Goal: Task Accomplishment & Management: Use online tool/utility

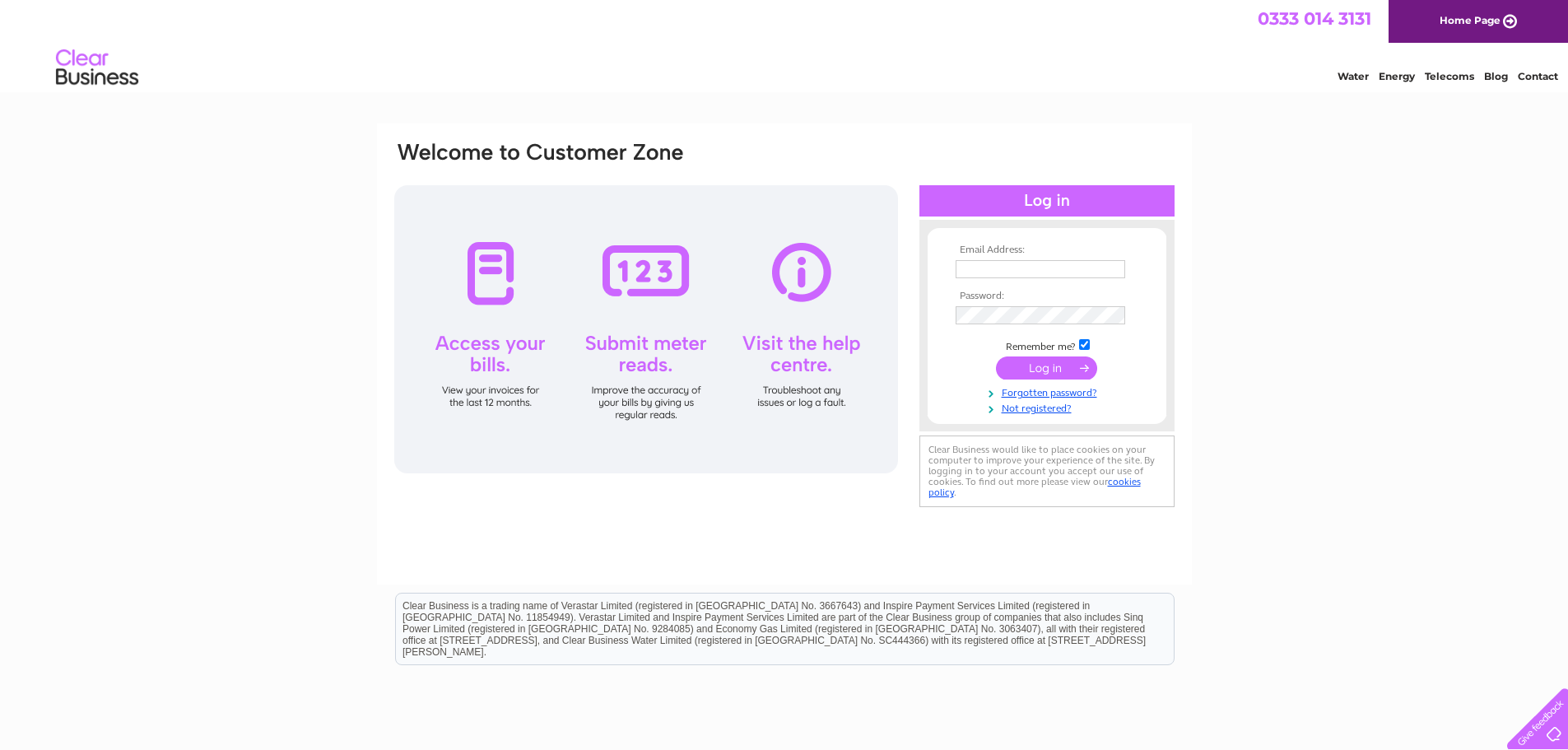
type input "YATTENDONGARAGE@GMAIL.COM"
click at [1044, 366] on input "submit" at bounding box center [1046, 367] width 101 height 23
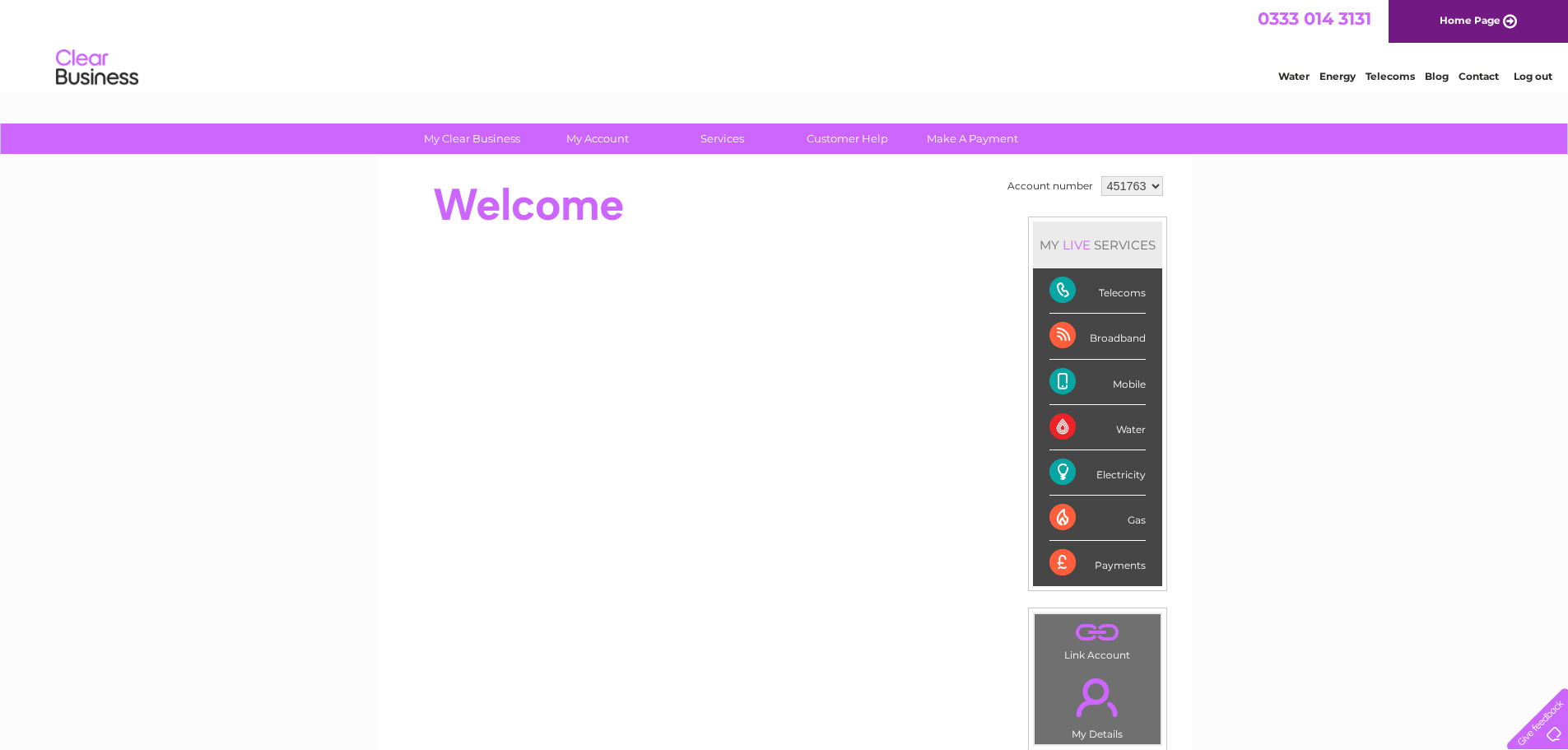
scroll to position [82, 0]
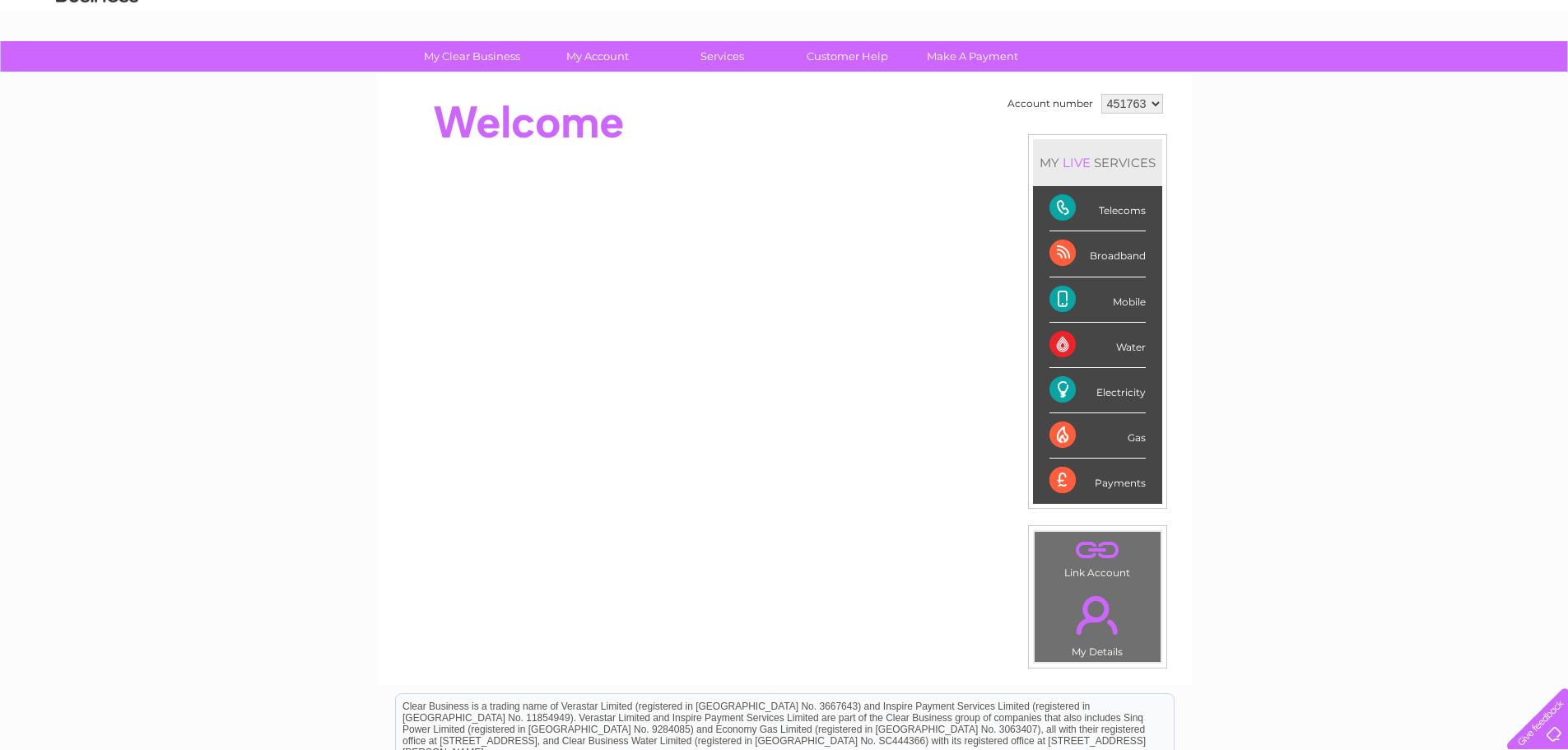
click at [1065, 389] on div "Electricity" at bounding box center [1098, 391] width 96 height 46
click at [1097, 392] on div "Electricity" at bounding box center [1098, 391] width 96 height 46
click at [1055, 389] on div "Electricity" at bounding box center [1098, 391] width 96 height 46
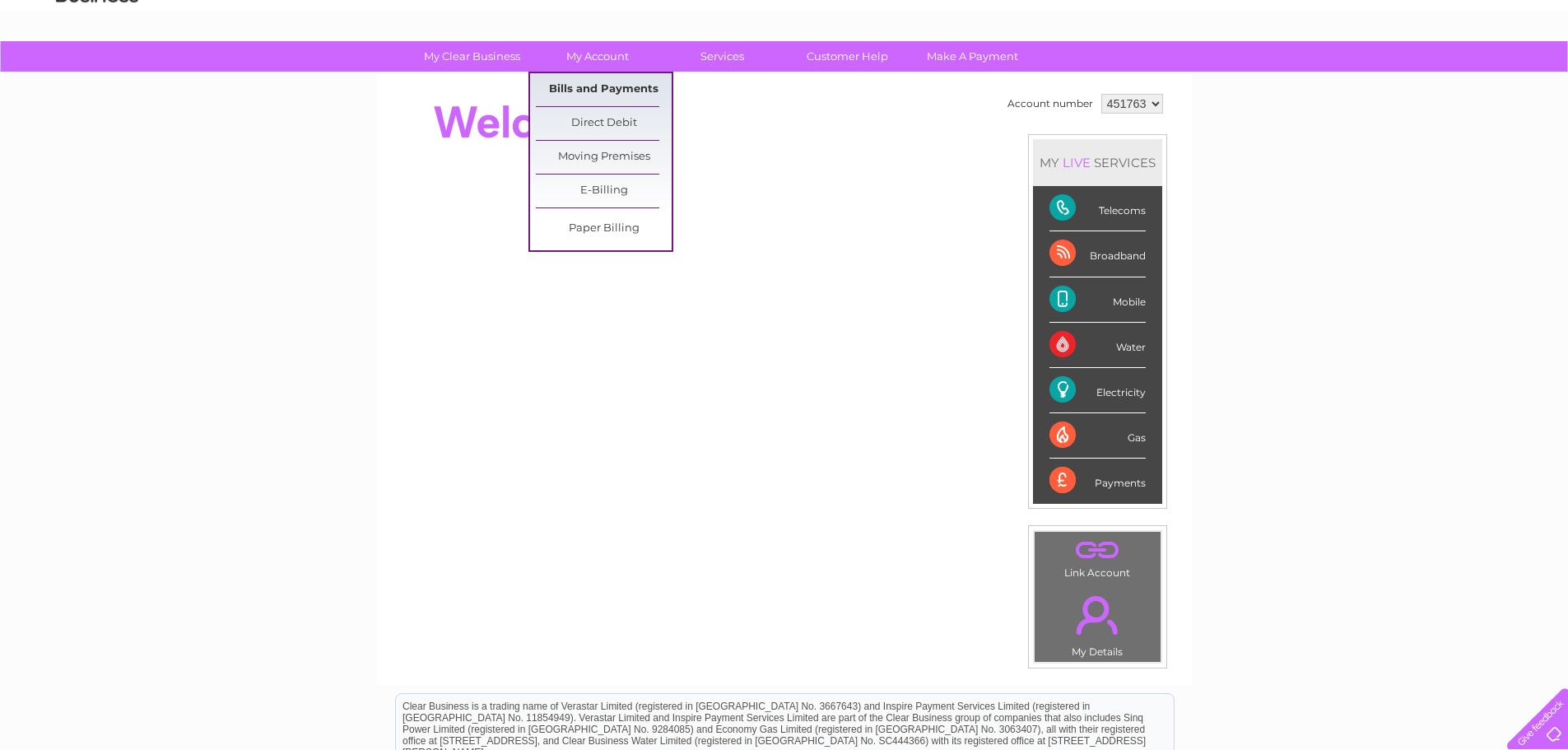
click at [599, 94] on link "Bills and Payments" at bounding box center [604, 90] width 136 height 33
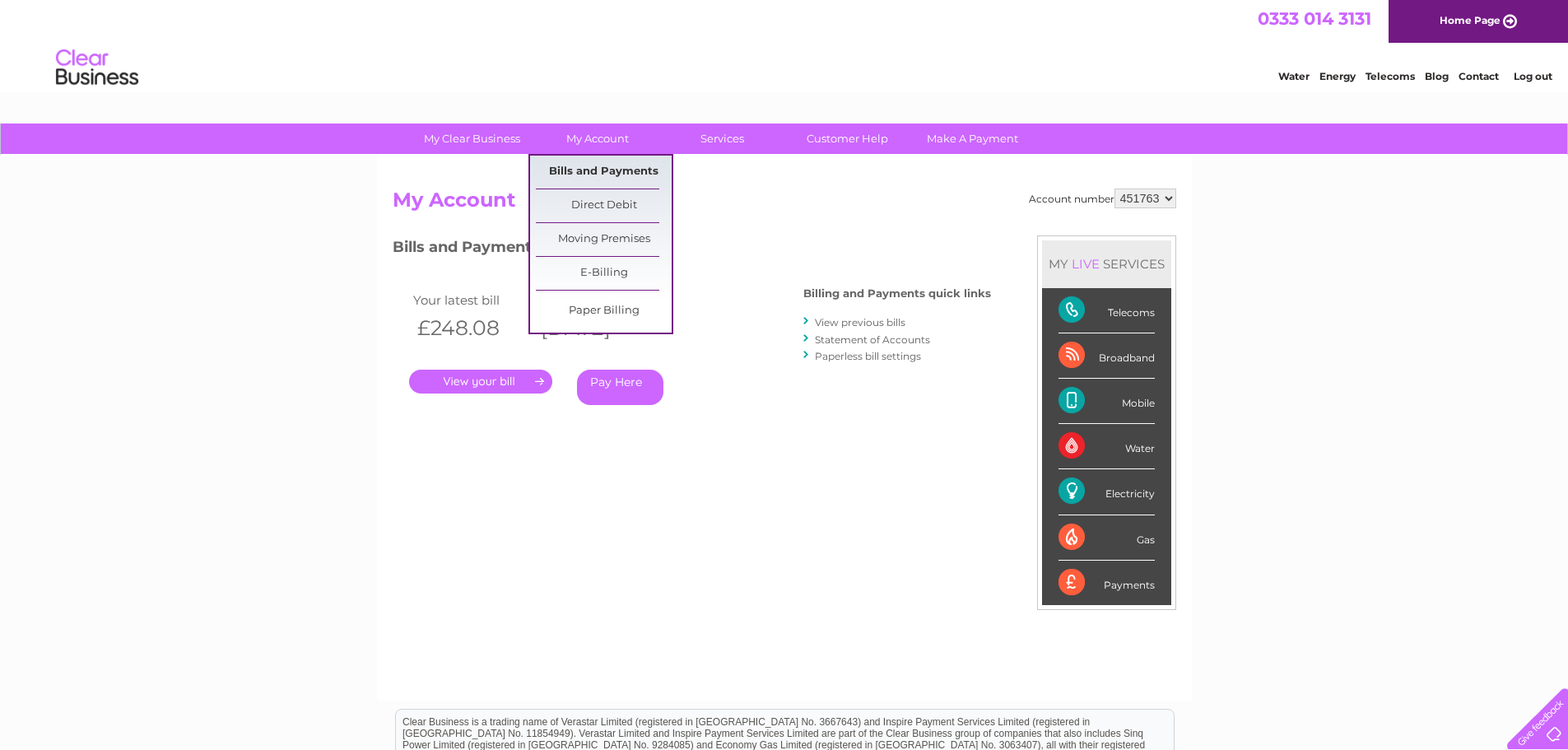
click at [580, 172] on link "Bills and Payments" at bounding box center [604, 171] width 136 height 33
click at [576, 139] on link "My Account" at bounding box center [597, 139] width 136 height 30
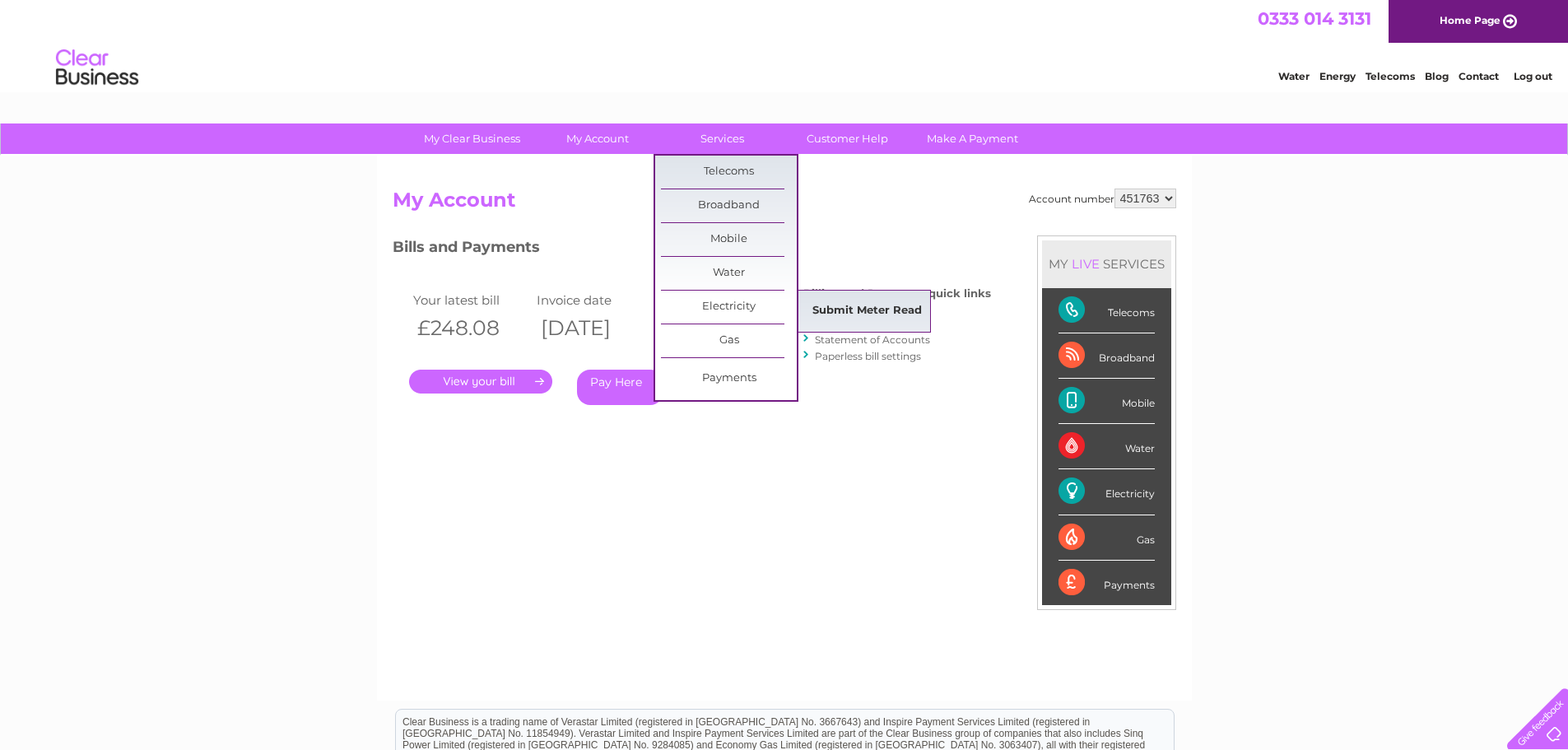
click at [862, 306] on link "Submit Meter Read" at bounding box center [866, 311] width 136 height 33
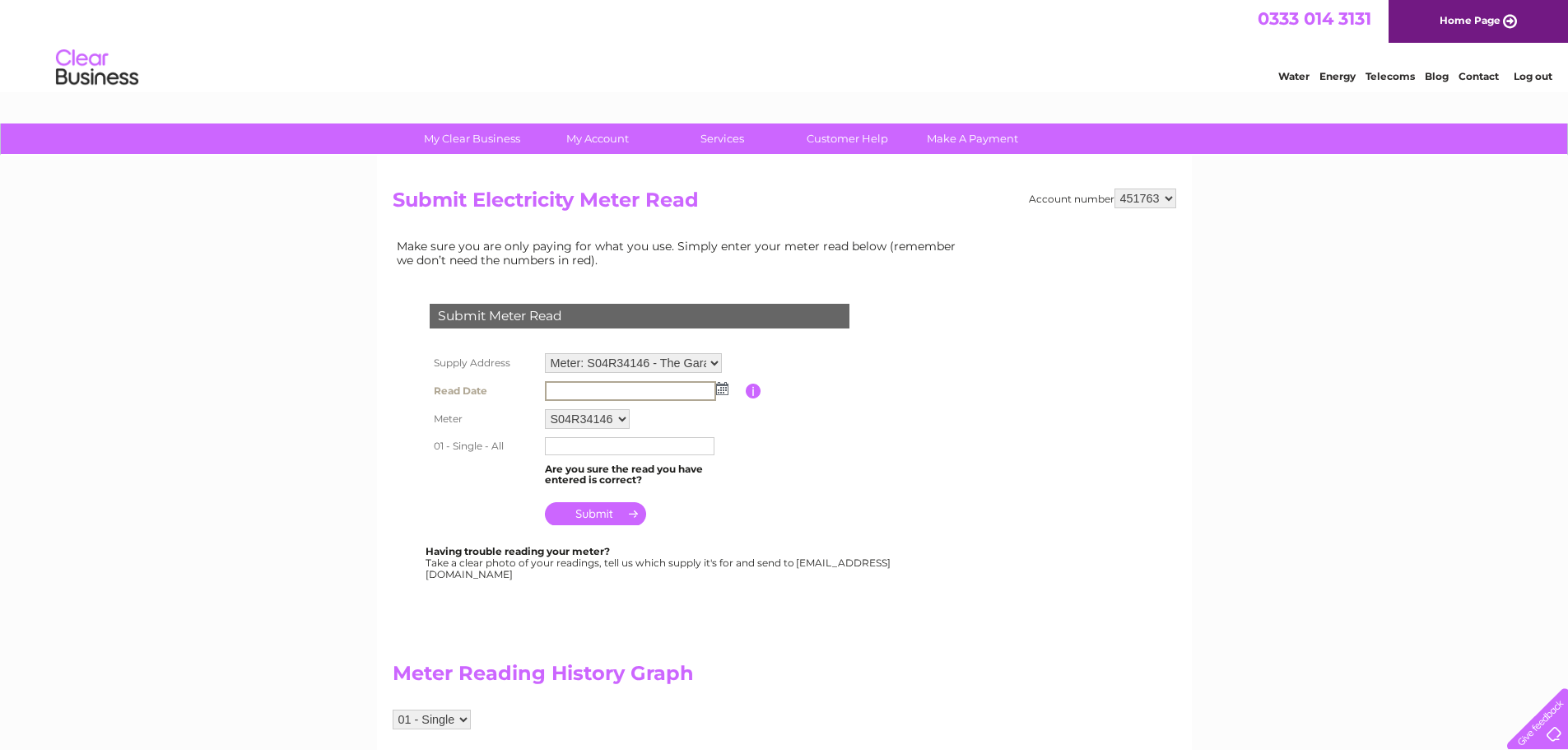
click at [561, 391] on input "text" at bounding box center [630, 390] width 171 height 19
click at [726, 388] on img at bounding box center [720, 388] width 13 height 14
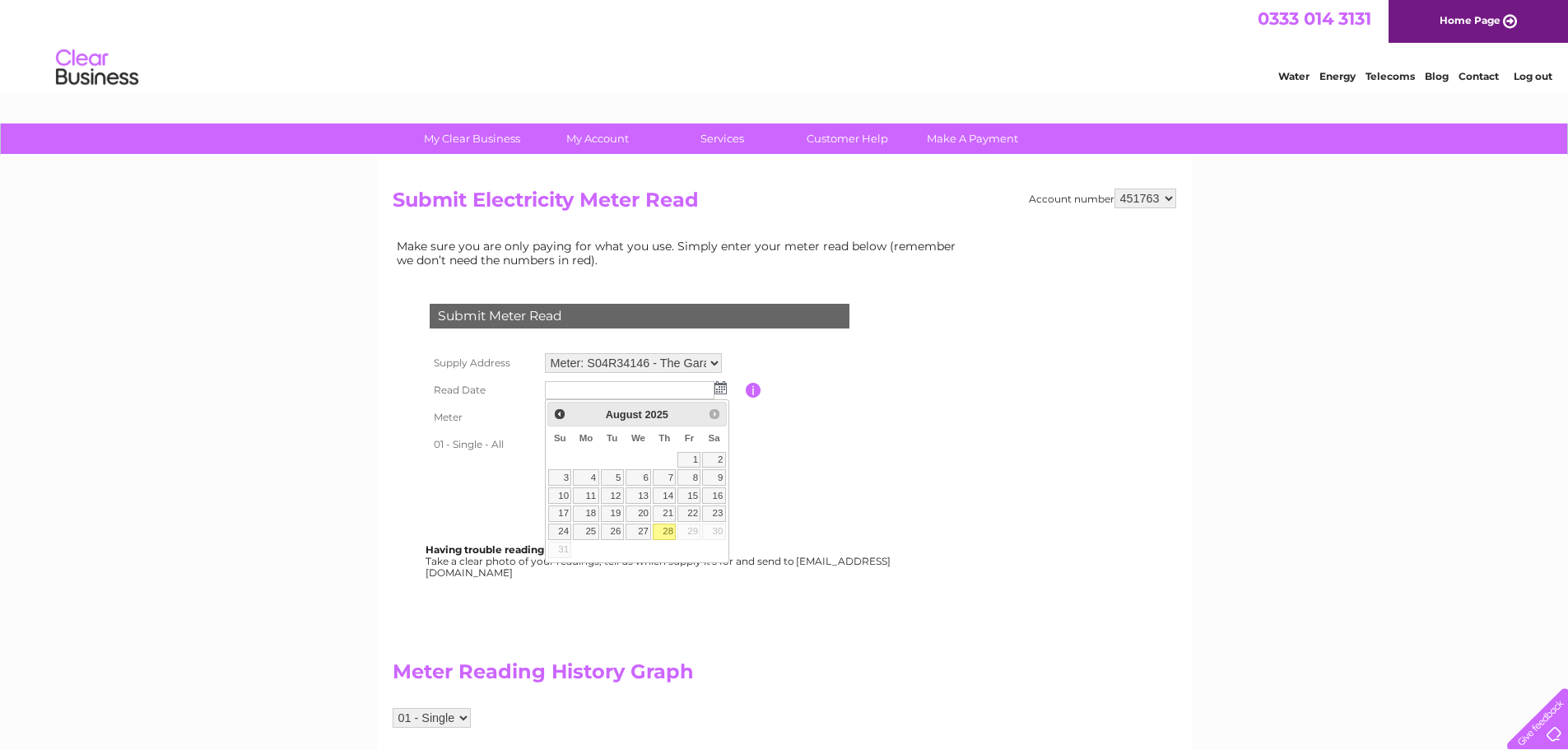
click at [666, 531] on link "28" at bounding box center [664, 531] width 23 height 16
type input "2025/08/28"
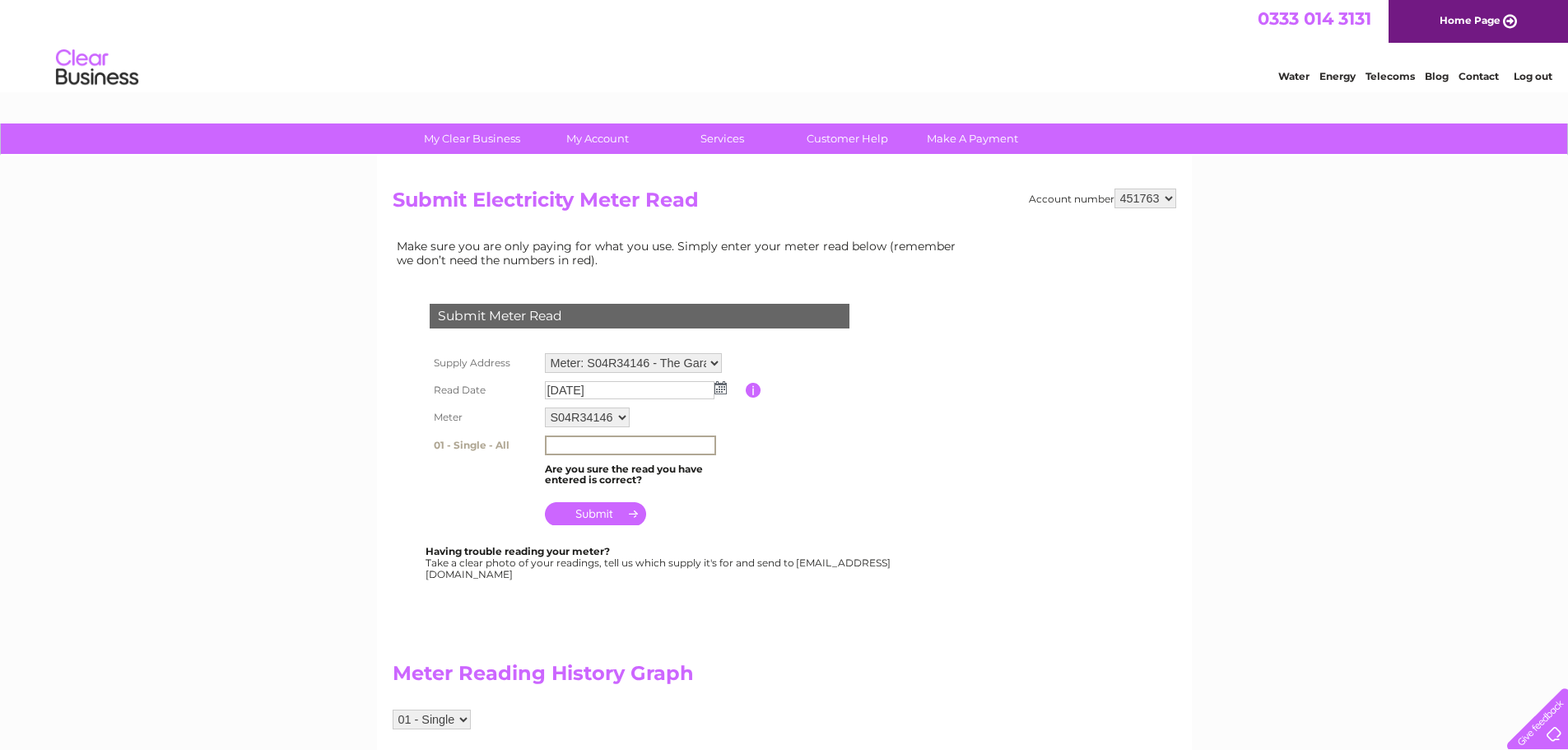
click at [572, 447] on input "text" at bounding box center [630, 445] width 171 height 19
type input "111738"
click at [601, 518] on input "submit" at bounding box center [595, 512] width 101 height 23
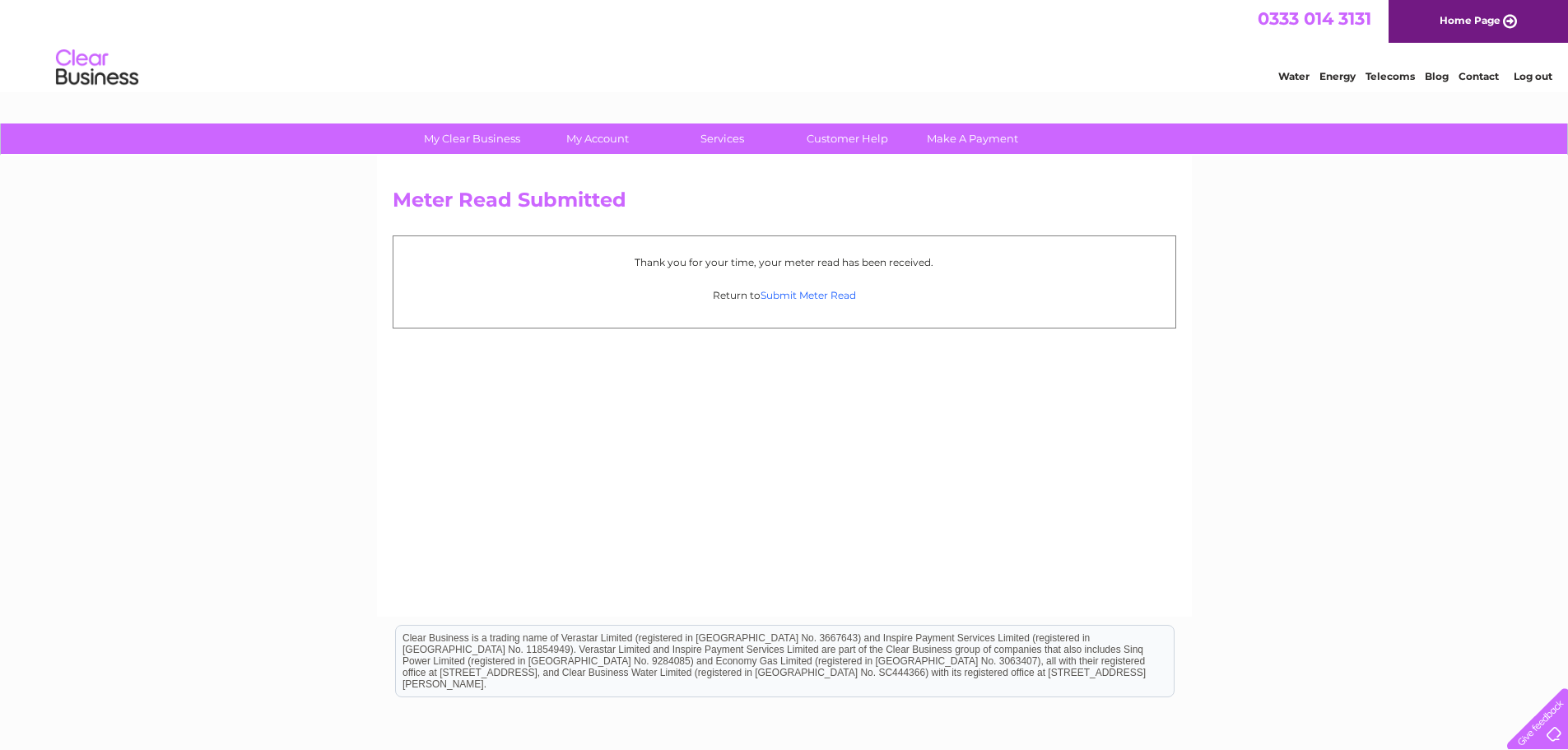
click at [816, 296] on link "Submit Meter Read" at bounding box center [808, 295] width 95 height 13
